Goal: Information Seeking & Learning: Learn about a topic

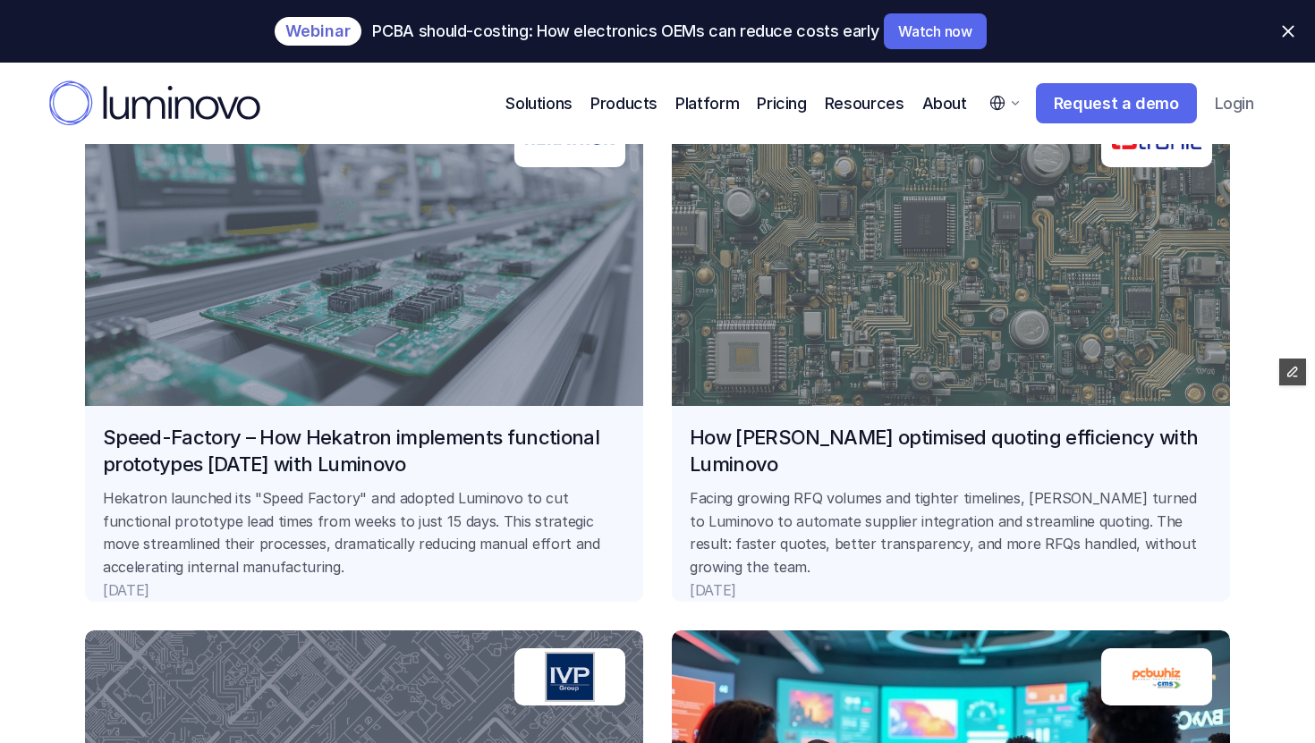
scroll to position [1507, 0]
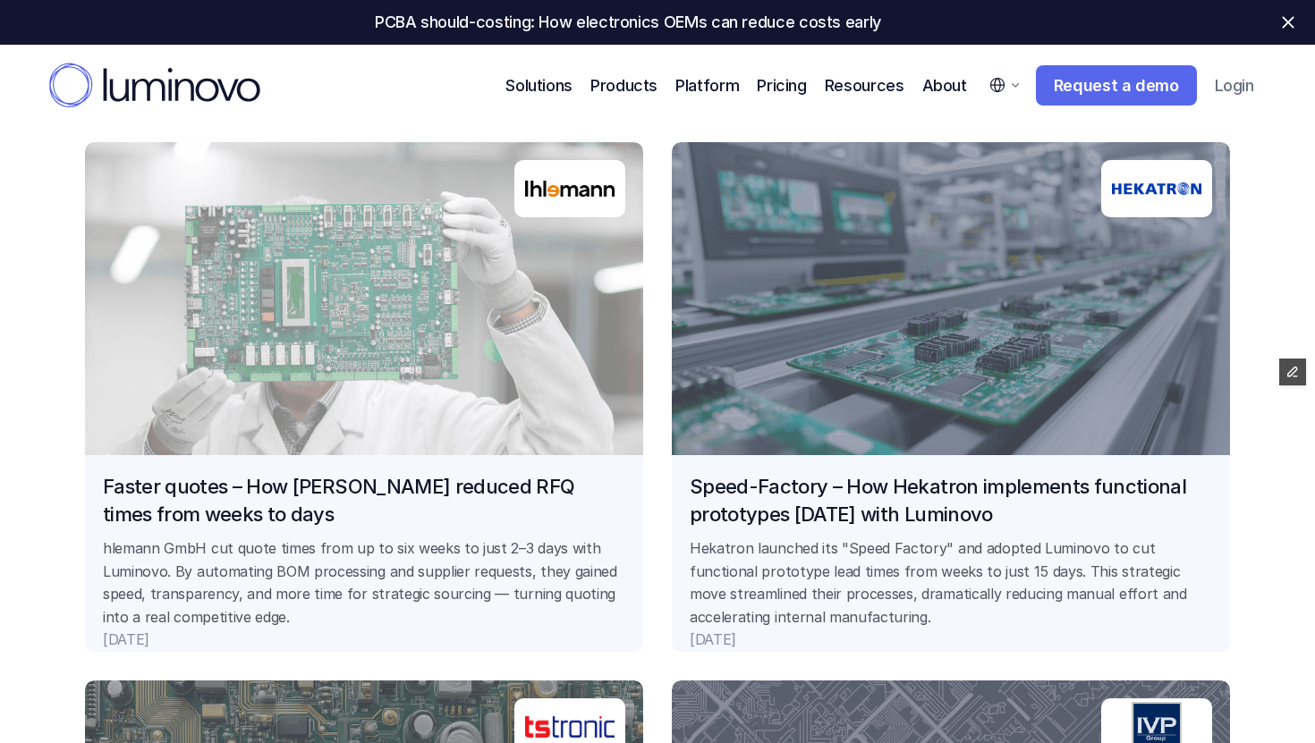
click at [487, 412] on link "Faster quotes – How Ihlemann reduced RFQ times from weeks to days hlemann GmbH …" at bounding box center [364, 397] width 558 height 510
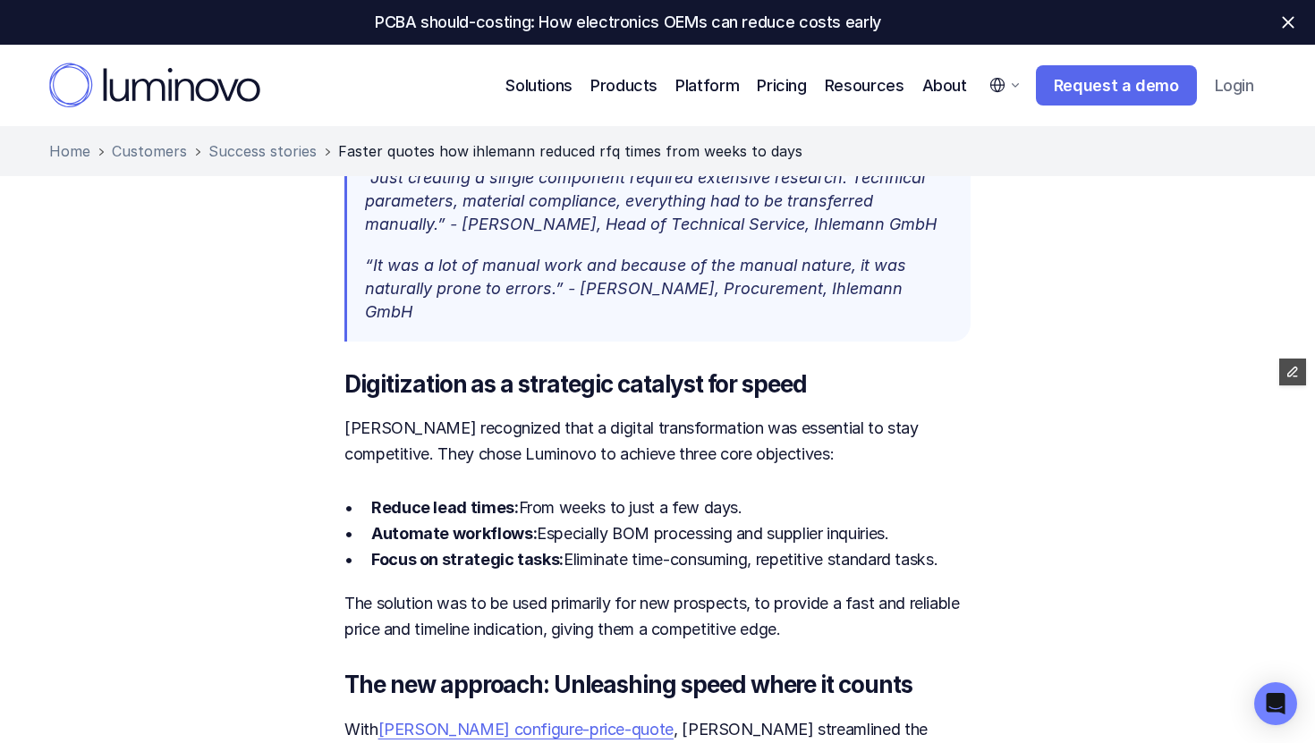
scroll to position [864, 0]
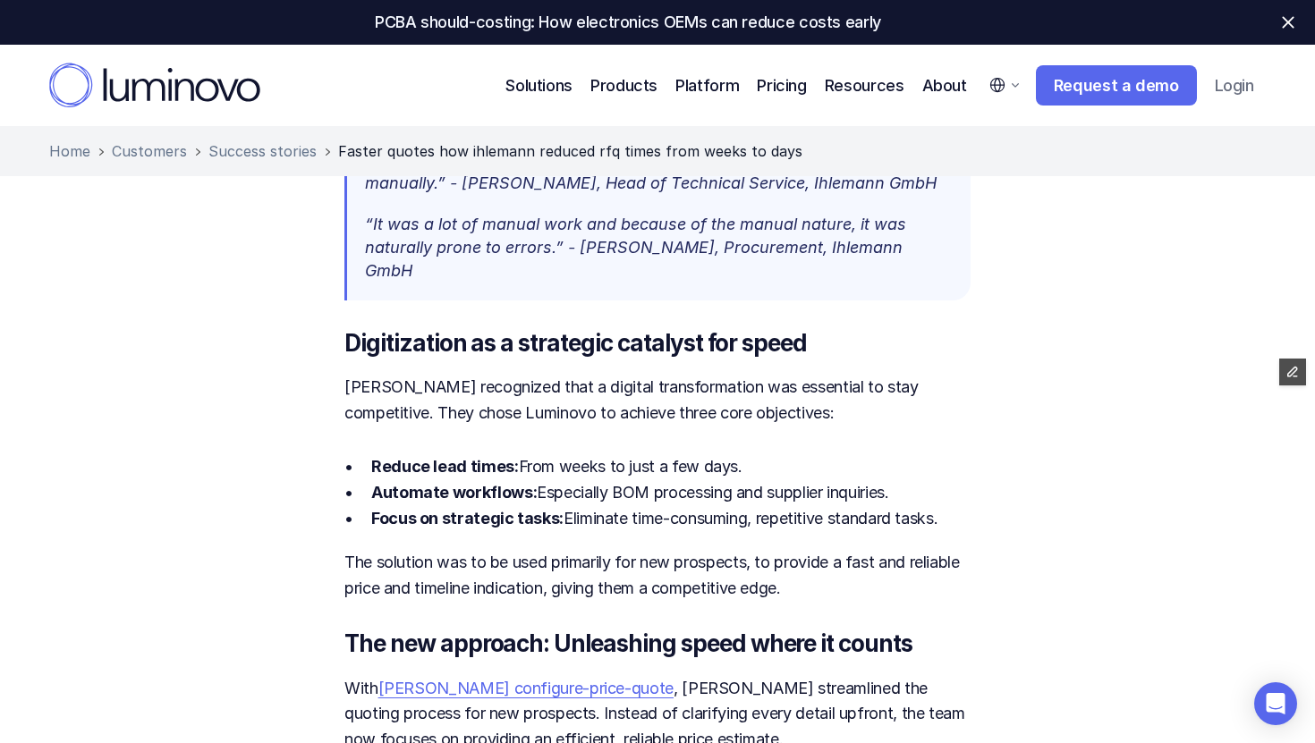
click at [1009, 89] on select "English German" at bounding box center [1004, 84] width 53 height 39
select select "L5YsGl6cH"
click at [980, 65] on select "English German" at bounding box center [1004, 84] width 53 height 39
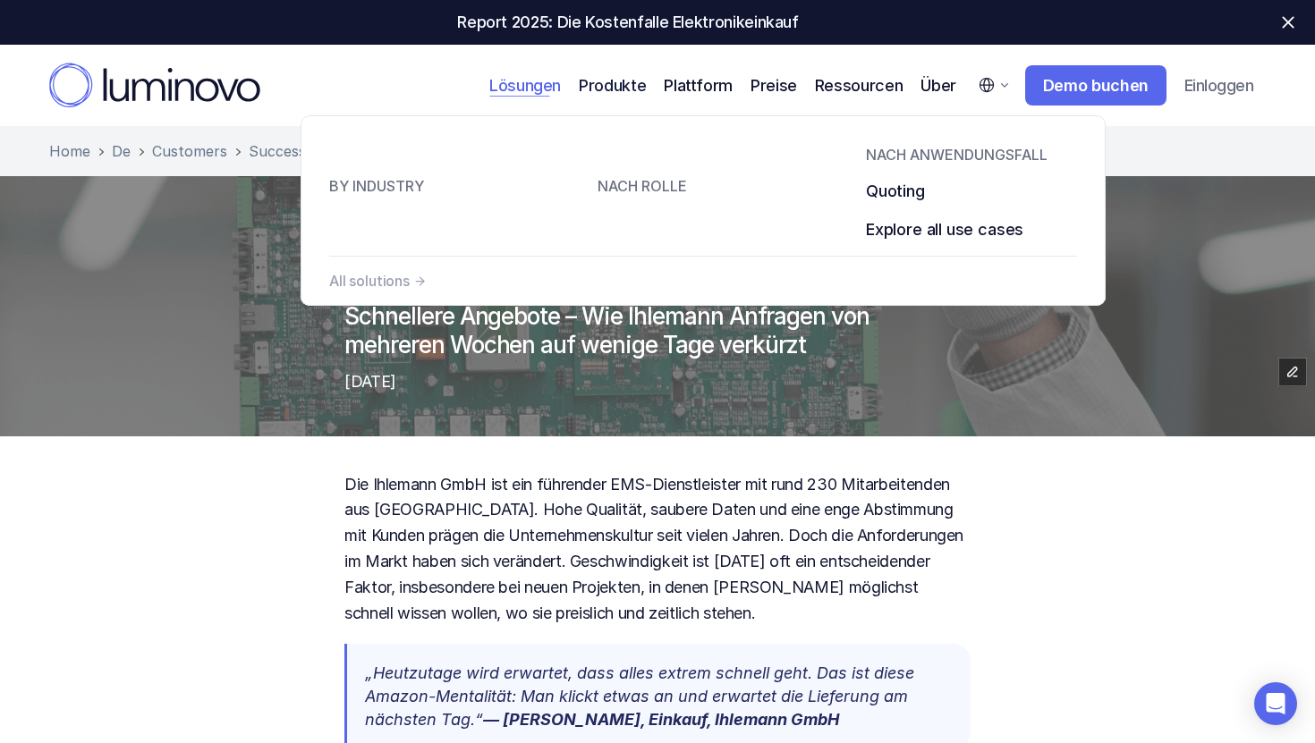
click at [538, 83] on p "Lösungen" at bounding box center [525, 85] width 72 height 24
